Goal: Check status: Check status

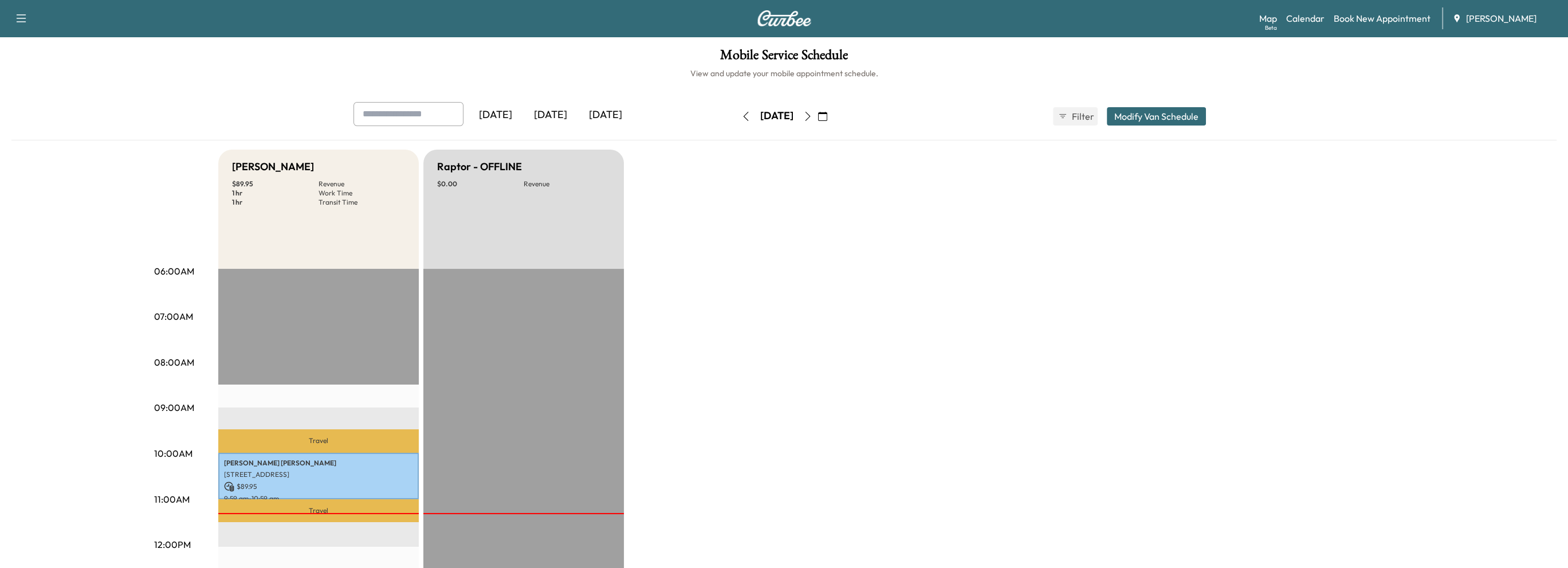
click at [812, 118] on icon "button" at bounding box center [807, 116] width 9 height 9
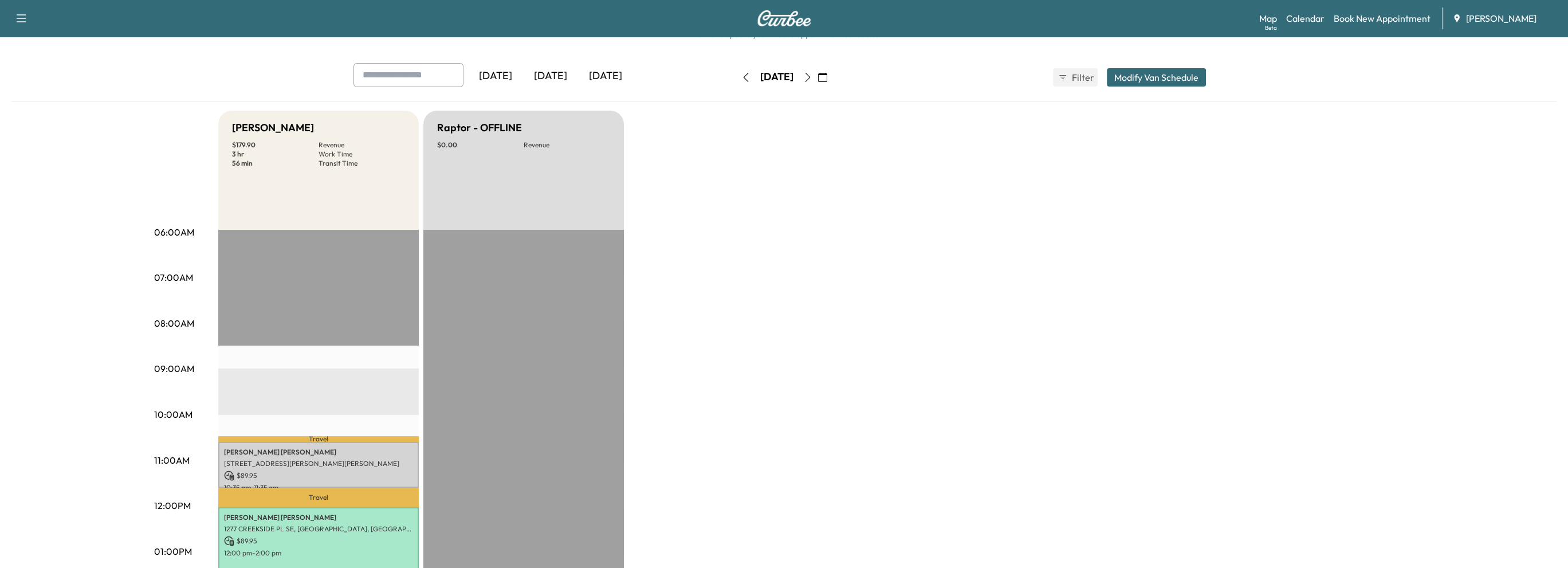
scroll to position [172, 0]
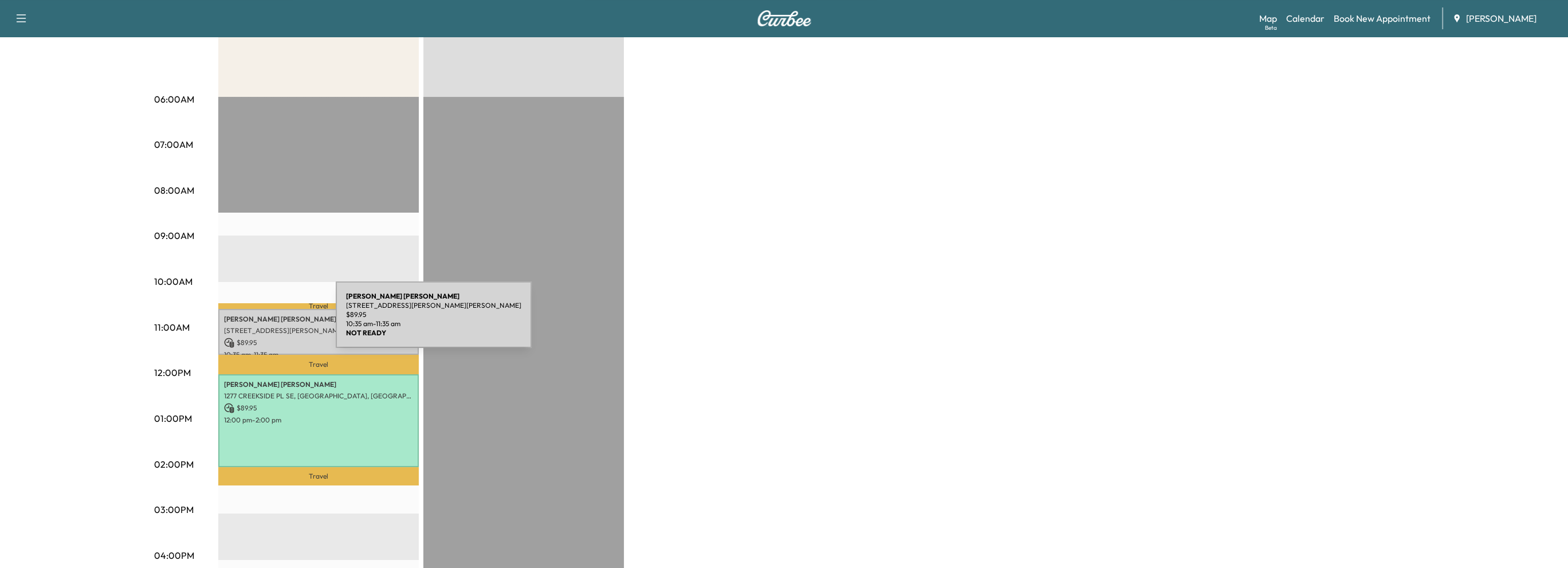
click at [250, 322] on div "[PERSON_NAME] [STREET_ADDRESS][PERSON_NAME][PERSON_NAME] $ 89.95 10:35 am - 11:…" at bounding box center [319, 332] width 201 height 47
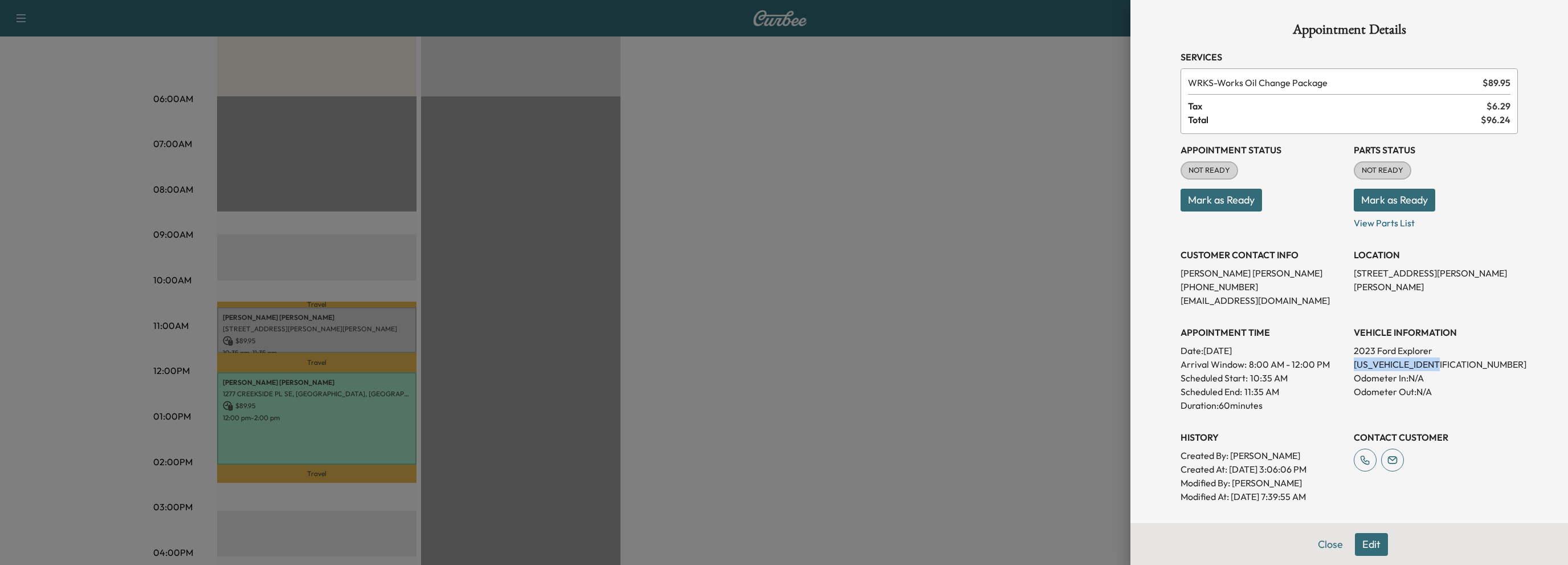
drag, startPoint x: 1344, startPoint y: 363, endPoint x: 1453, endPoint y: 366, distance: 109.0
click at [1453, 366] on div "Appointment Status NOT READY Mark as Ready Parts Status NOT READY Mark as Ready…" at bounding box center [1349, 318] width 337 height 369
copy p "[US_VEHICLE_IDENTIFICATION_NUMBER]"
click at [1317, 546] on button "Close" at bounding box center [1330, 544] width 40 height 23
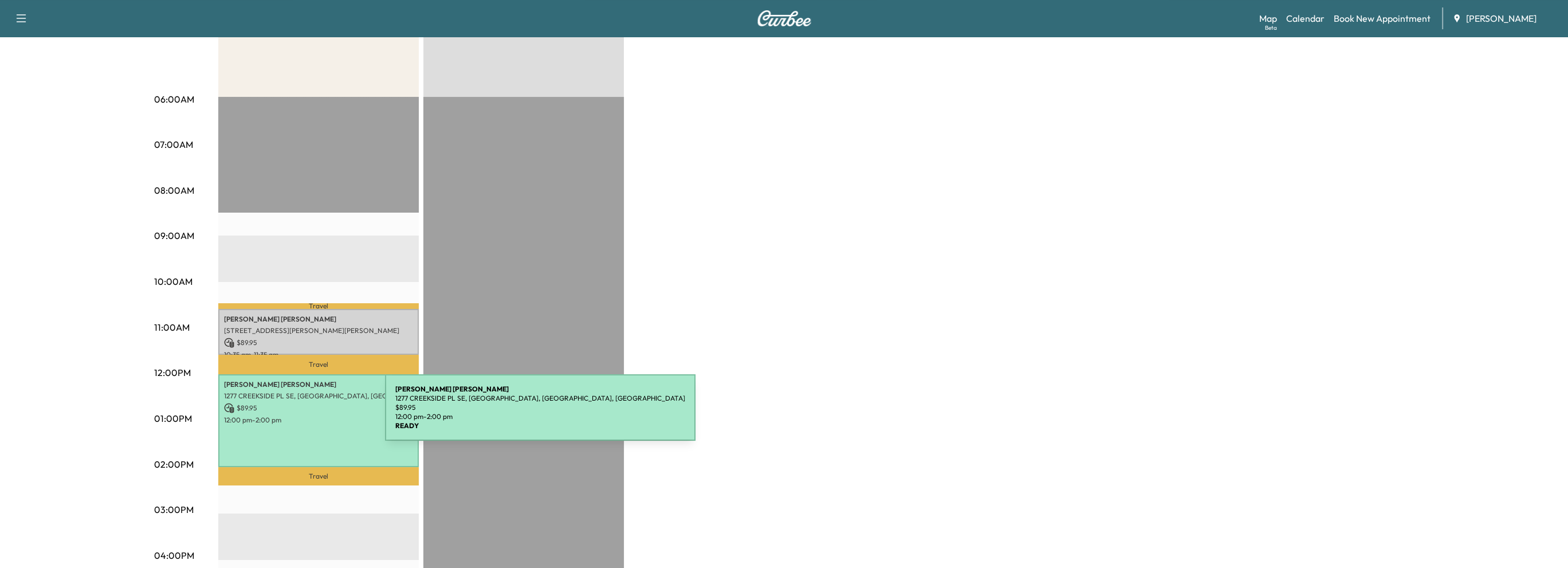
click at [299, 415] on p "12:00 pm - 2:00 pm" at bounding box center [319, 420] width 189 height 9
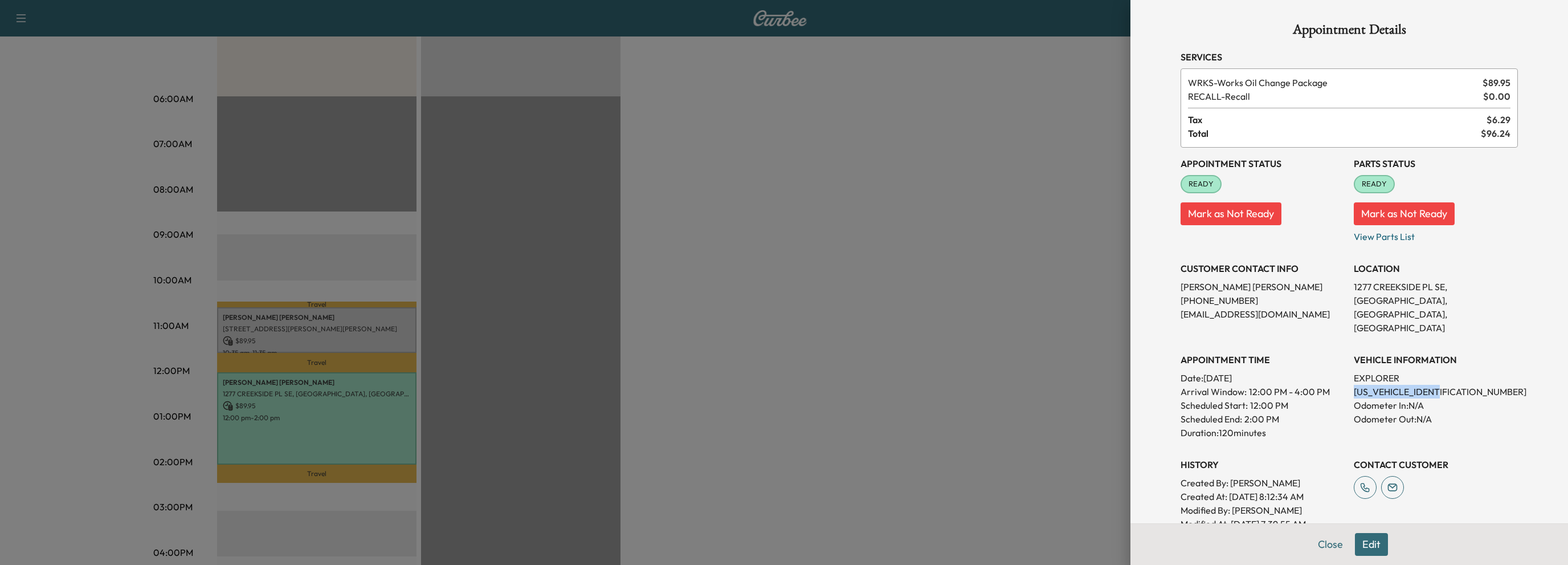
drag, startPoint x: 1345, startPoint y: 375, endPoint x: 1443, endPoint y: 375, distance: 98.0
click at [1443, 385] on p "[US_VEHICLE_IDENTIFICATION_NUMBER]" at bounding box center [1435, 391] width 164 height 14
copy p "[US_VEHICLE_IDENTIFICATION_NUMBER]"
click at [1317, 548] on button "Close" at bounding box center [1330, 544] width 40 height 23
